Goal: Transaction & Acquisition: Download file/media

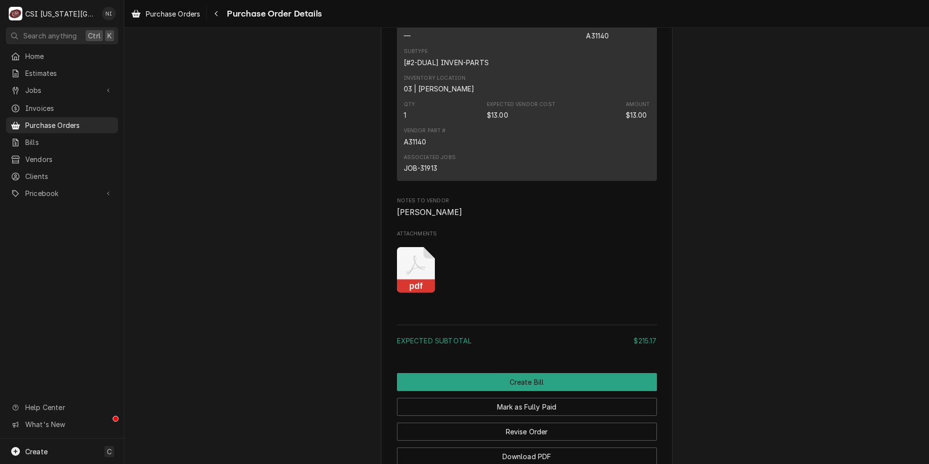
scroll to position [972, 0]
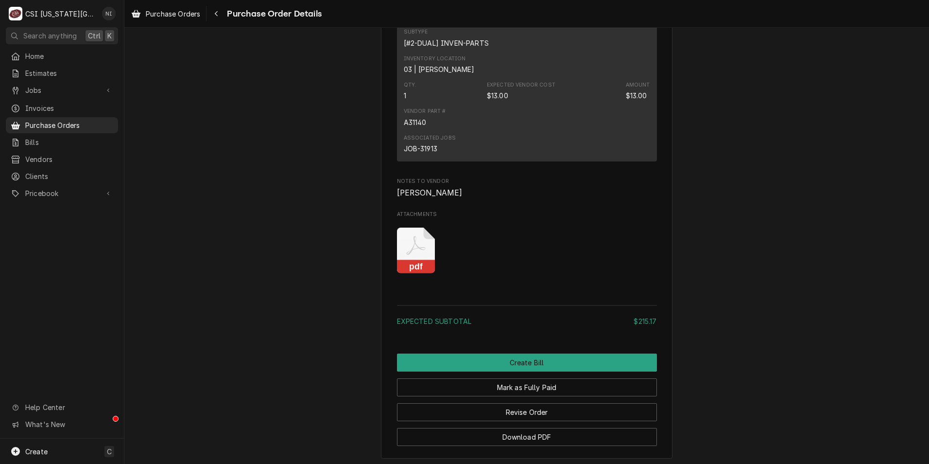
click at [417, 274] on icon "Attachments" at bounding box center [416, 250] width 38 height 46
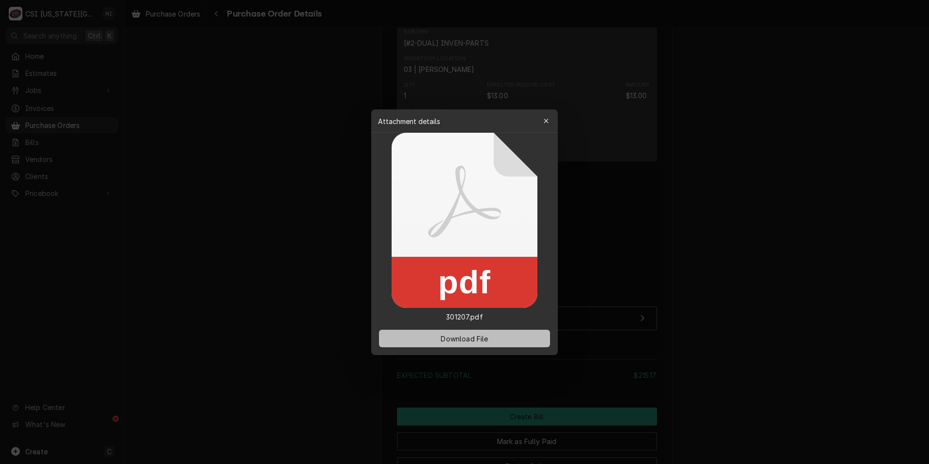
click at [474, 337] on span "Download File" at bounding box center [464, 338] width 51 height 10
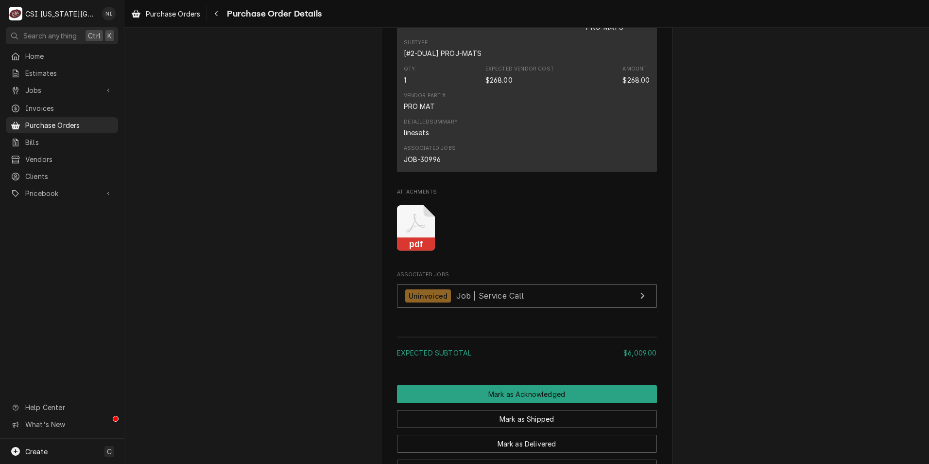
scroll to position [1215, 0]
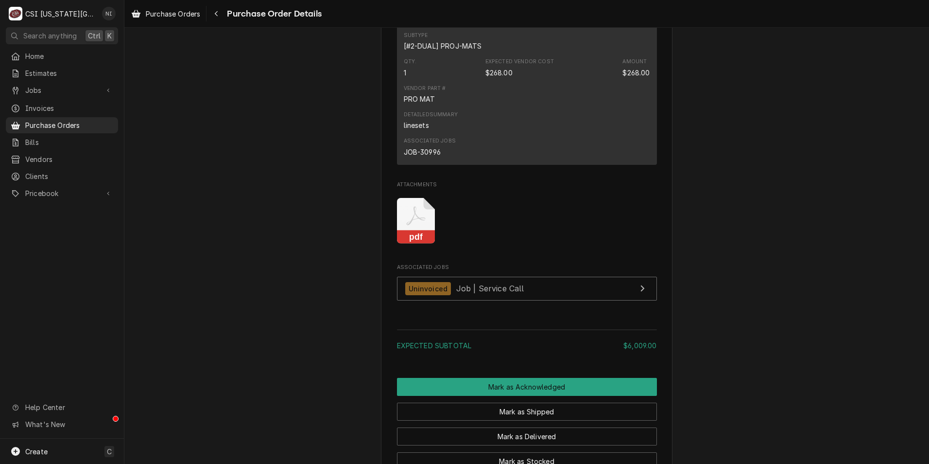
click at [421, 244] on icon "Attachments" at bounding box center [416, 221] width 38 height 46
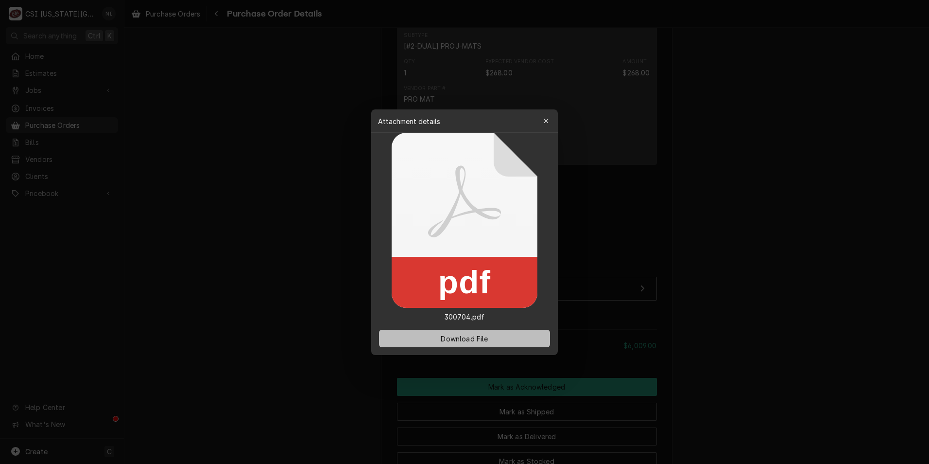
click at [461, 332] on button "Download File" at bounding box center [464, 338] width 171 height 17
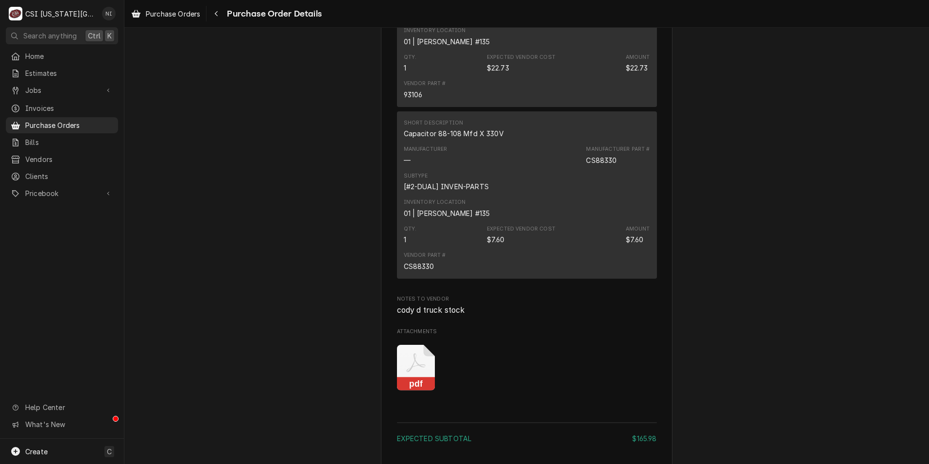
scroll to position [1118, 0]
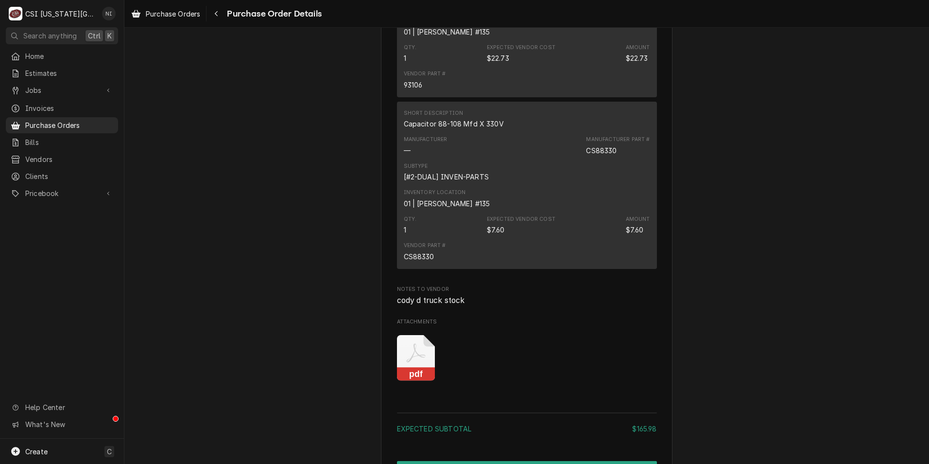
click at [418, 381] on icon "Attachments" at bounding box center [416, 358] width 38 height 46
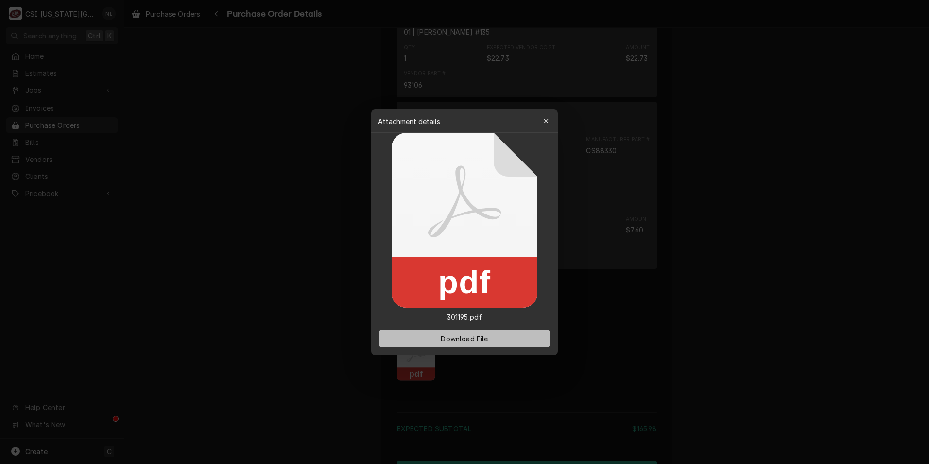
click at [486, 338] on span "Download File" at bounding box center [464, 338] width 51 height 10
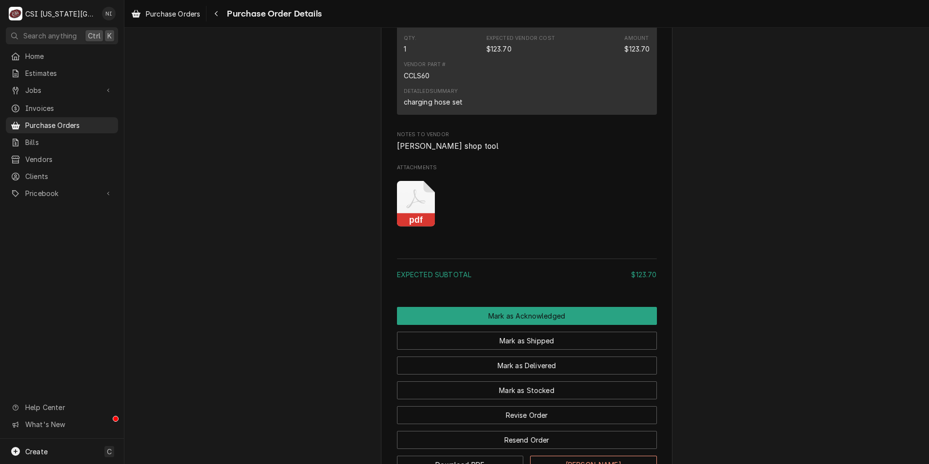
scroll to position [623, 0]
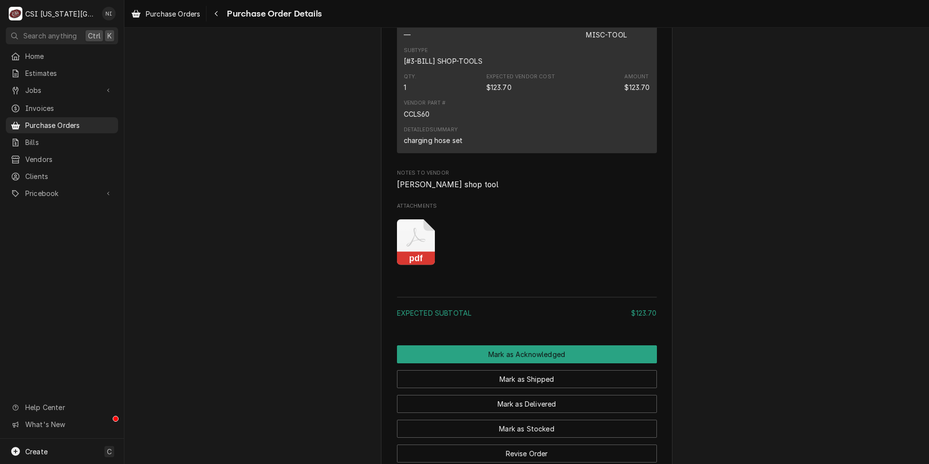
click at [424, 265] on icon "Attachments" at bounding box center [416, 242] width 38 height 46
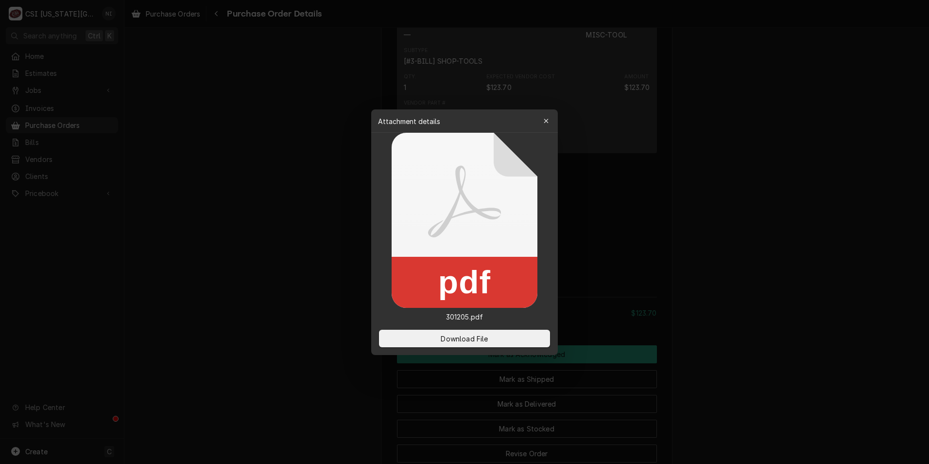
drag, startPoint x: 460, startPoint y: 332, endPoint x: 28, endPoint y: 293, distance: 433.4
click at [460, 333] on button "Download File" at bounding box center [464, 338] width 171 height 17
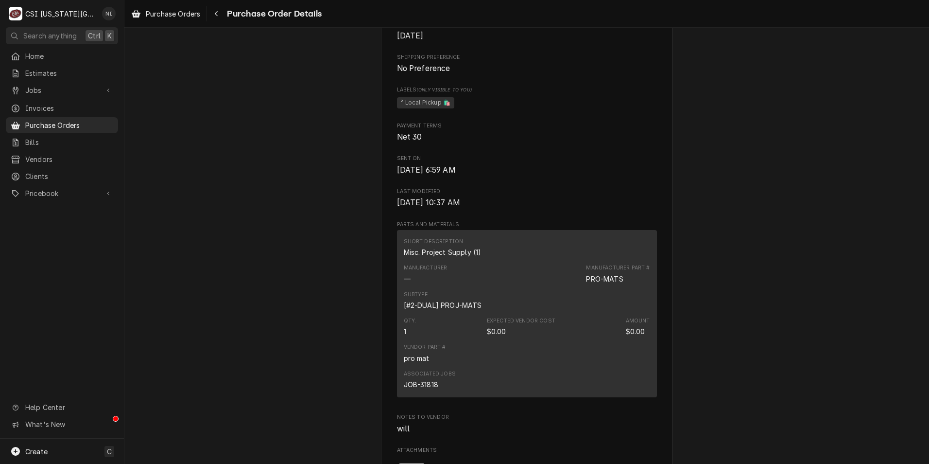
scroll to position [486, 0]
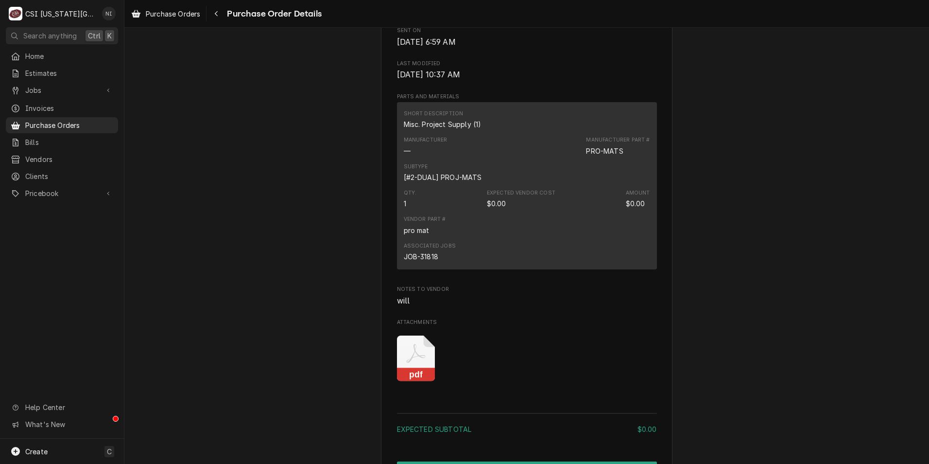
click at [410, 363] on icon "Attachments" at bounding box center [415, 353] width 19 height 19
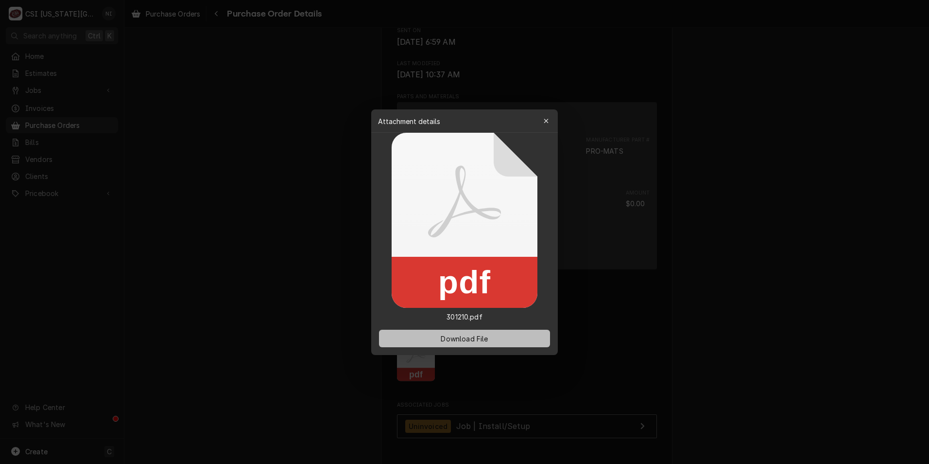
click at [433, 337] on button "Download File" at bounding box center [464, 338] width 171 height 17
